Goal: Task Accomplishment & Management: Complete application form

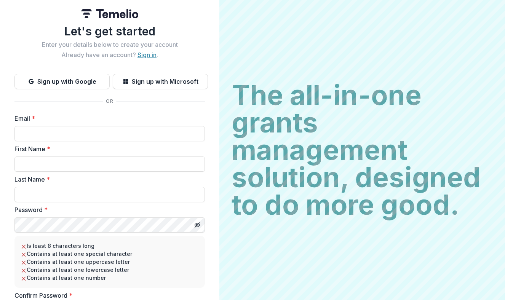
click at [147, 53] on link "Sign in" at bounding box center [147, 55] width 19 height 8
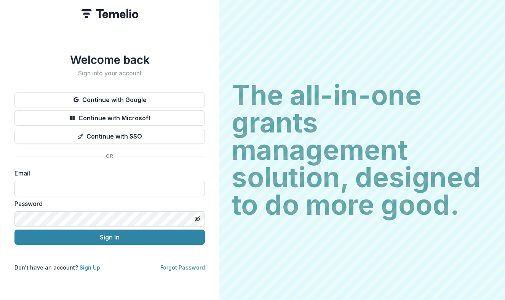
click at [110, 181] on input at bounding box center [109, 188] width 190 height 15
type input "**********"
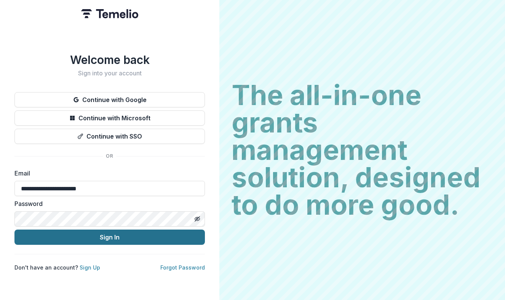
click at [112, 238] on button "Sign In" at bounding box center [109, 237] width 190 height 15
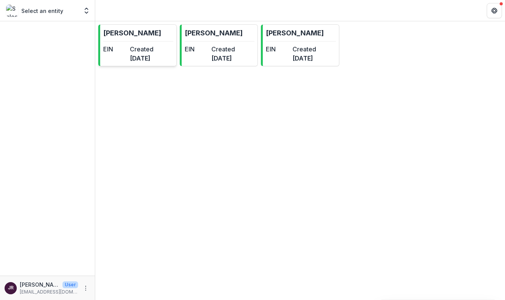
click at [127, 61] on div "EIN" at bounding box center [115, 54] width 24 height 18
click at [235, 63] on dd "[DATE]" at bounding box center [223, 58] width 24 height 9
click at [289, 56] on div "EIN" at bounding box center [278, 54] width 24 height 18
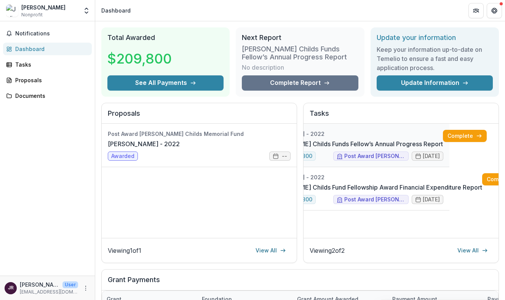
scroll to position [0, 62]
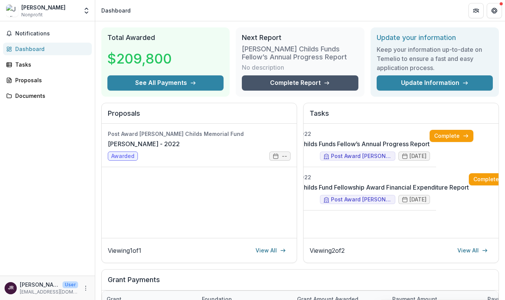
click at [333, 82] on link "Complete Report" at bounding box center [300, 82] width 116 height 15
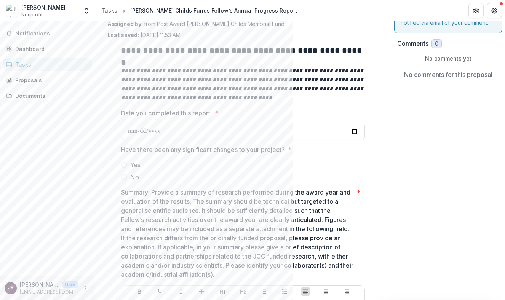
scroll to position [55, 0]
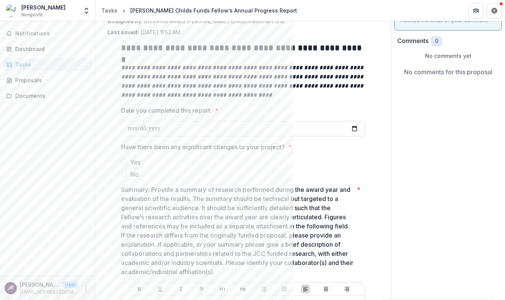
click at [178, 110] on p "Date you completed this report." at bounding box center [166, 110] width 91 height 9
click at [178, 121] on input "Date you completed this report. *" at bounding box center [243, 128] width 244 height 15
click at [300, 108] on label "Date you completed this report. *" at bounding box center [240, 110] width 239 height 9
click at [300, 121] on input "Date you completed this report. *" at bounding box center [243, 128] width 244 height 15
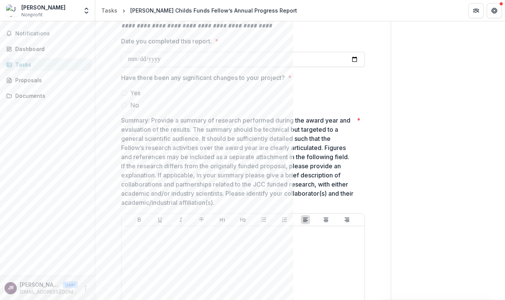
scroll to position [0, 0]
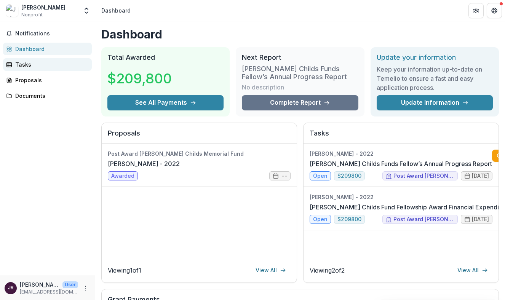
click at [46, 65] on div "Tasks" at bounding box center [50, 65] width 70 height 8
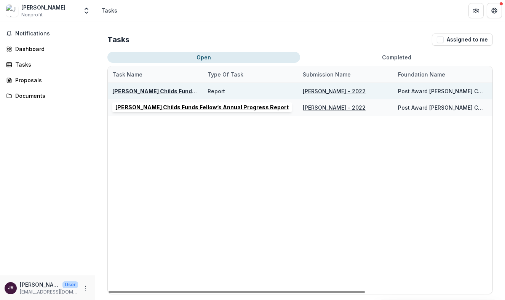
click at [180, 93] on u "[PERSON_NAME] Childs Funds Fellow’s Annual Progress Report" at bounding box center [198, 91] width 173 height 6
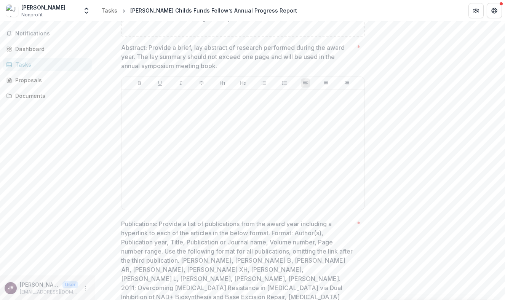
scroll to position [499, 0]
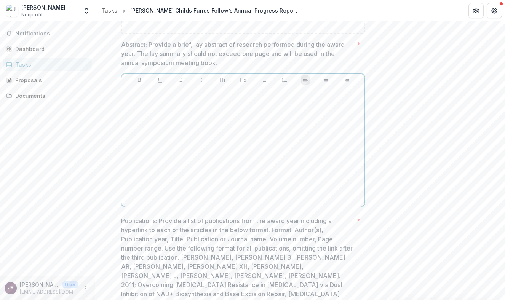
click at [201, 119] on div at bounding box center [243, 147] width 237 height 114
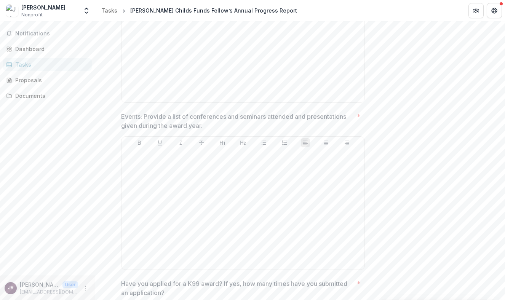
scroll to position [899, 0]
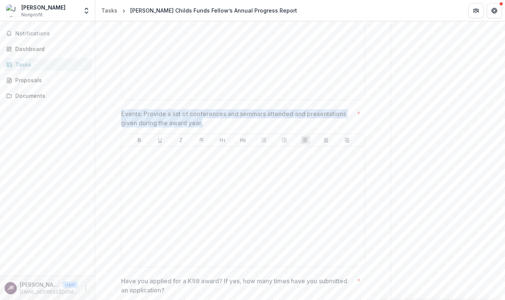
drag, startPoint x: 121, startPoint y: 105, endPoint x: 217, endPoint y: 112, distance: 96.2
click at [217, 112] on p "Events: Provide a list of conferences and seminars attended and presentations g…" at bounding box center [237, 118] width 233 height 18
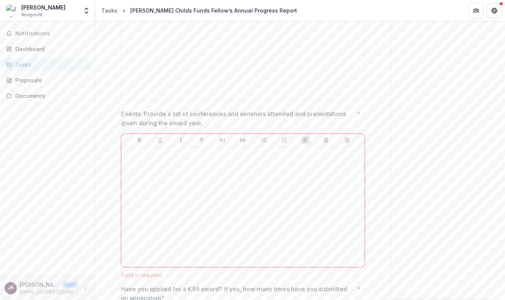
click at [235, 112] on p "Events: Provide a list of conferences and seminars attended and presentations g…" at bounding box center [237, 118] width 233 height 18
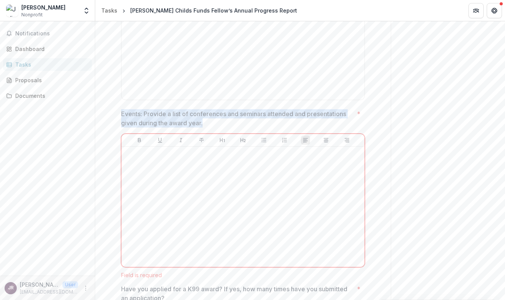
drag, startPoint x: 119, startPoint y: 104, endPoint x: 205, endPoint y: 115, distance: 87.1
copy p "Events: Provide a list of conferences and seminars attended and presentations g…"
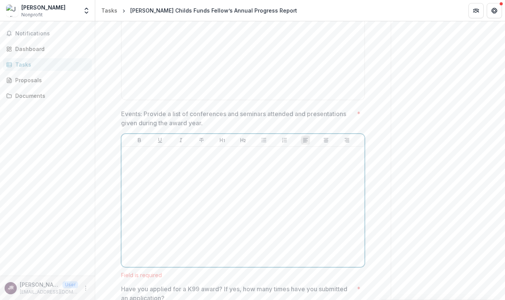
click at [248, 159] on div at bounding box center [243, 207] width 237 height 114
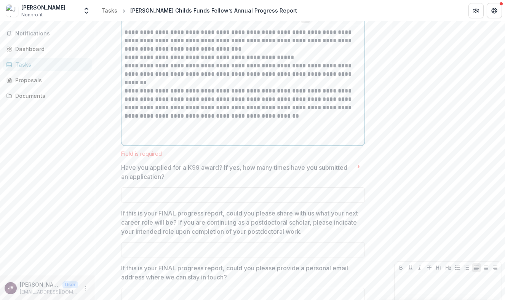
scroll to position [1022, 0]
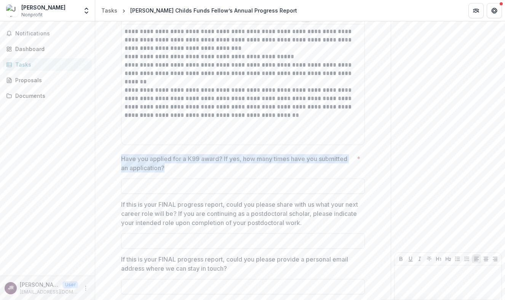
drag, startPoint x: 119, startPoint y: 147, endPoint x: 170, endPoint y: 157, distance: 51.2
copy p "Have you applied for a K99 award? If yes, how many times have you submitted an …"
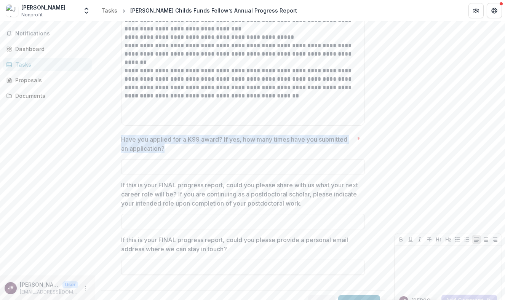
scroll to position [1047, 0]
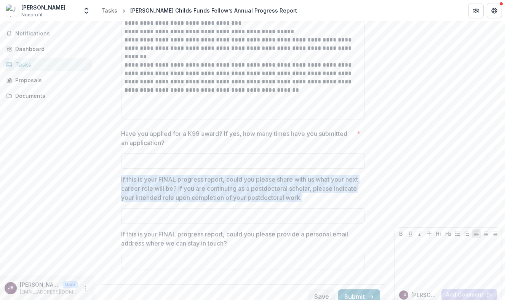
drag, startPoint x: 119, startPoint y: 168, endPoint x: 331, endPoint y: 190, distance: 212.9
copy p "If this is your FINAL progress report, could you please share with us what your…"
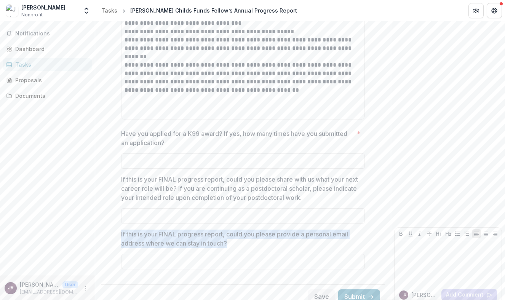
drag, startPoint x: 120, startPoint y: 223, endPoint x: 232, endPoint y: 237, distance: 112.9
copy p "If this is your FINAL progress report, could you please provide a personal emai…"
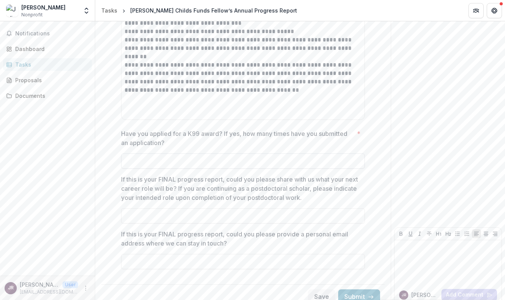
click at [190, 154] on input "Have you applied for a K99 award? If yes, how many times have you submitted an …" at bounding box center [243, 161] width 244 height 15
type input "**"
click at [159, 213] on input "If this is your FINAL progress report, could you please share with us what your…" at bounding box center [243, 215] width 244 height 15
paste input "**********"
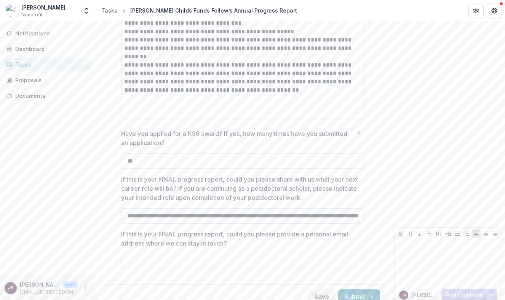
scroll to position [0, 286]
type input "**********"
click at [154, 258] on input "If this is your FINAL progress report, could you please provide a personal emai…" at bounding box center [243, 261] width 244 height 15
type input "**********"
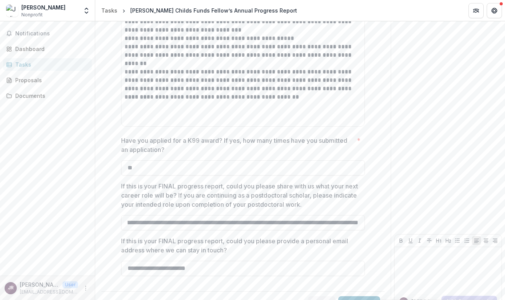
scroll to position [1047, 0]
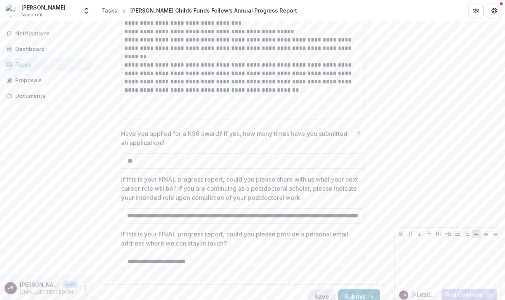
click at [316, 289] on button "Save" at bounding box center [321, 296] width 27 height 15
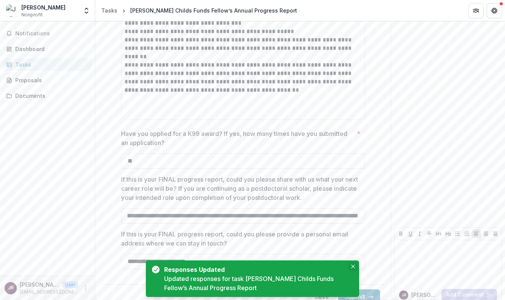
click at [354, 267] on icon "Close" at bounding box center [353, 267] width 4 height 4
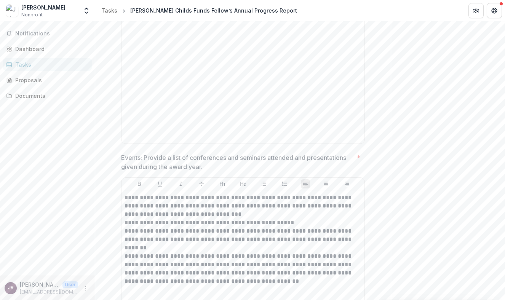
scroll to position [864, 0]
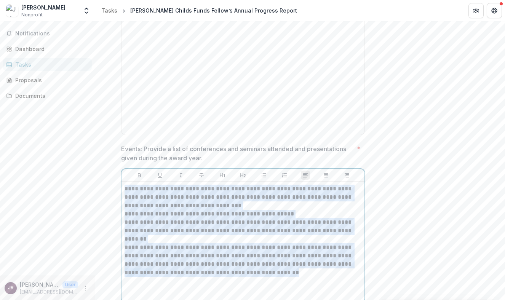
drag, startPoint x: 216, startPoint y: 276, endPoint x: 116, endPoint y: 177, distance: 140.3
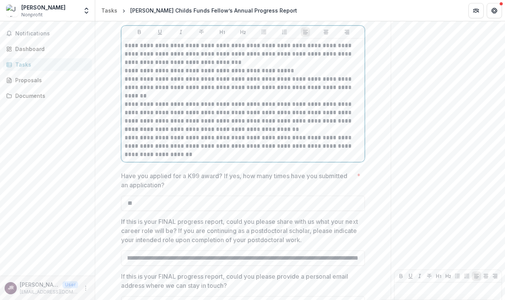
scroll to position [1050, 0]
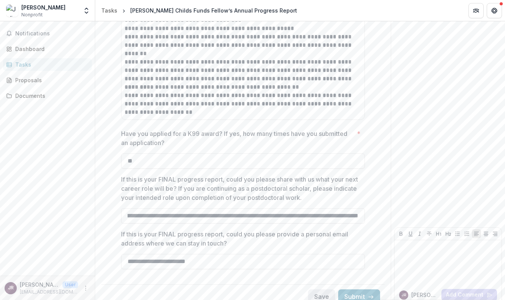
click at [322, 289] on button "Save" at bounding box center [321, 296] width 27 height 15
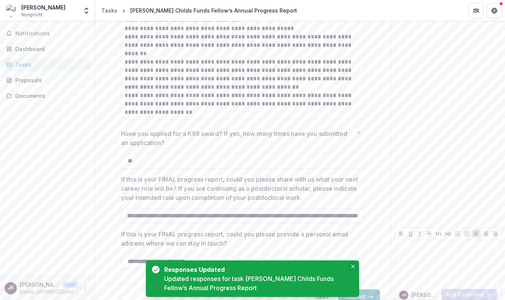
click at [353, 266] on icon "Close" at bounding box center [353, 267] width 4 height 4
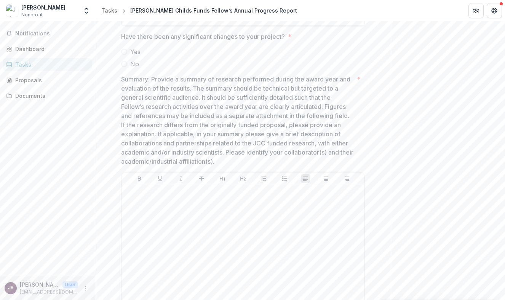
scroll to position [162, 0]
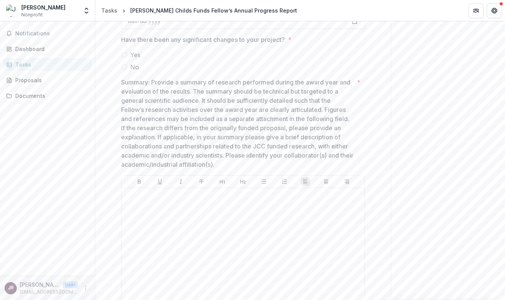
click at [125, 67] on span at bounding box center [124, 67] width 6 height 6
